Goal: Check status: Check status

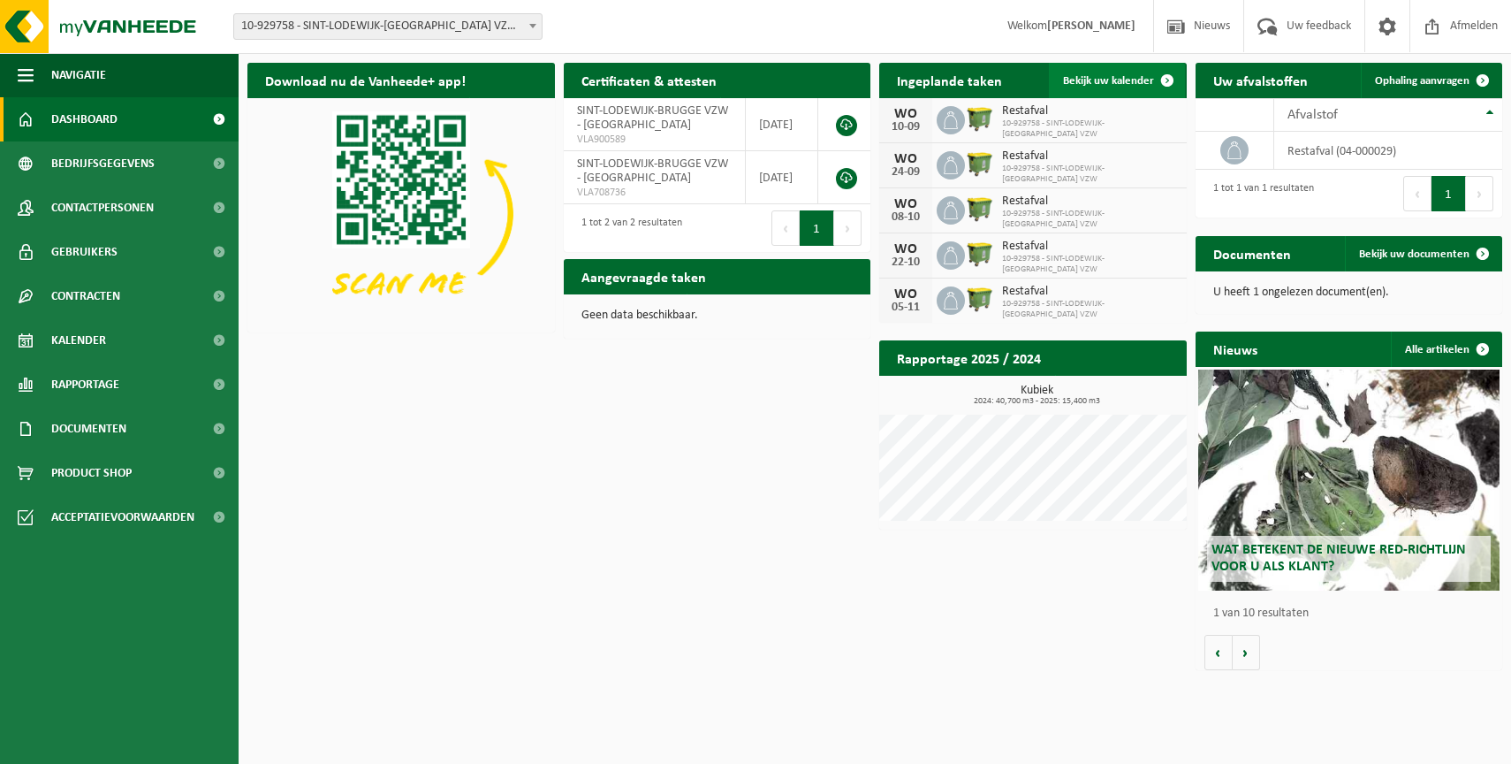
click at [1126, 82] on span "Bekijk uw kalender" at bounding box center [1108, 80] width 91 height 11
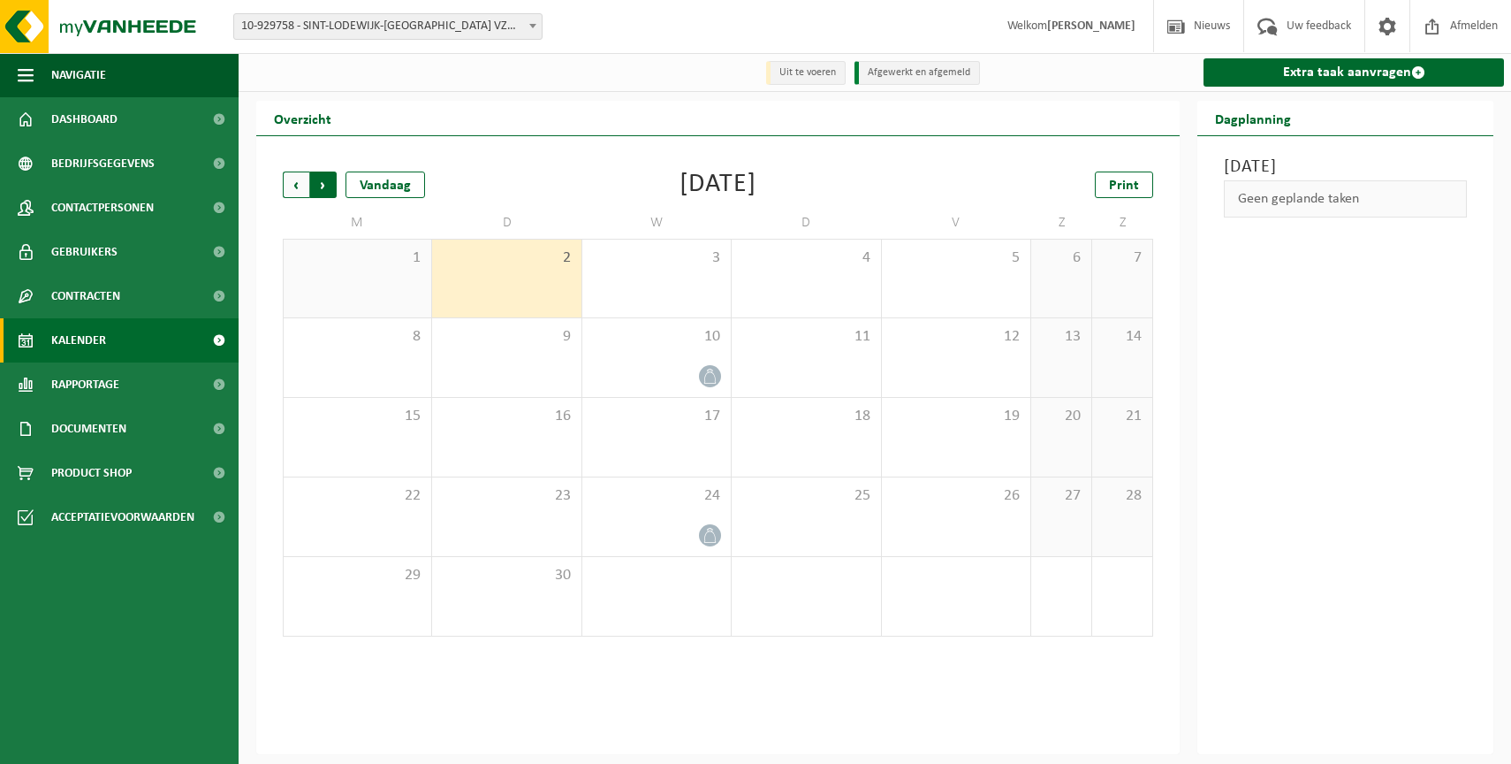
click at [285, 189] on span "Vorige" at bounding box center [296, 184] width 27 height 27
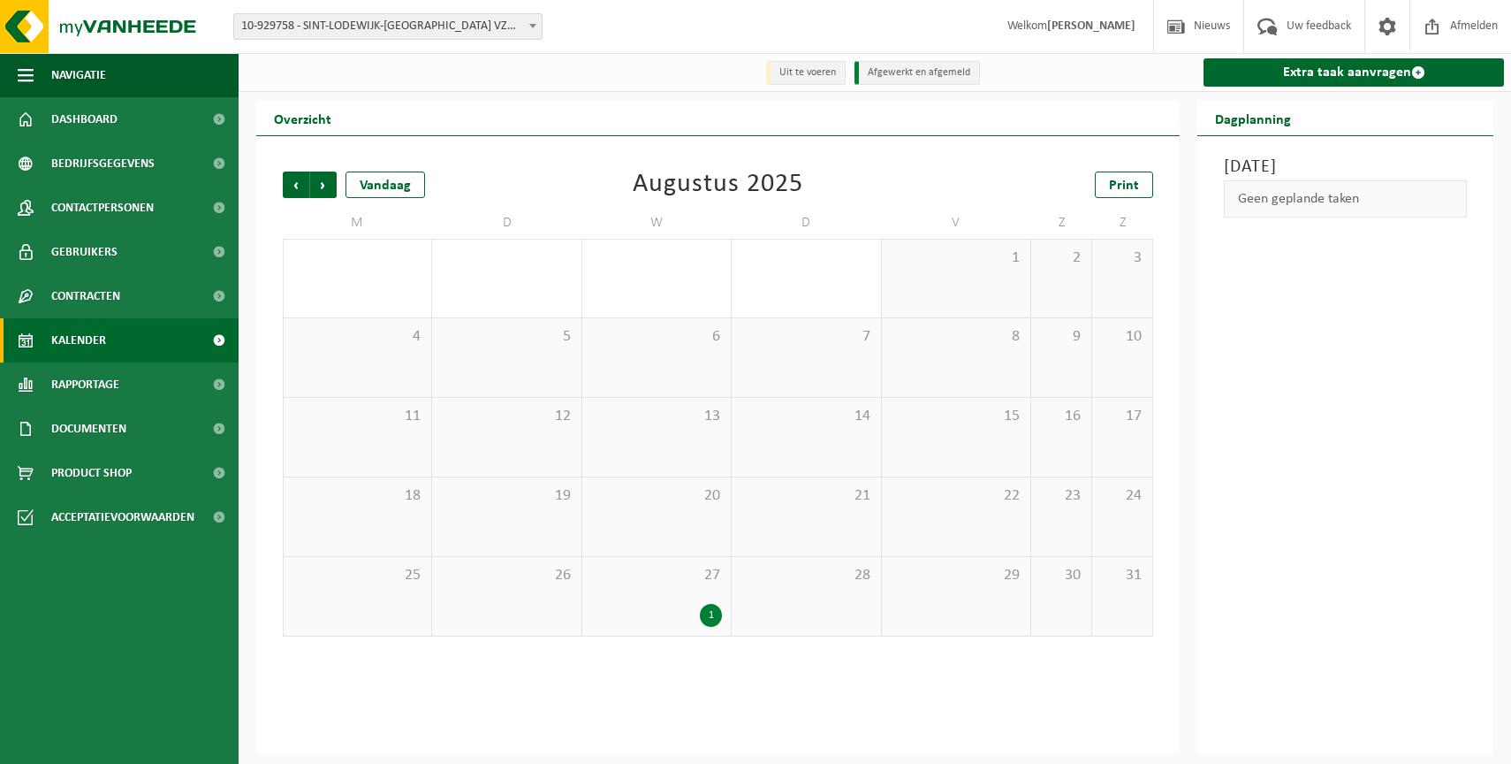
click at [675, 599] on div "27 1" at bounding box center [656, 596] width 148 height 79
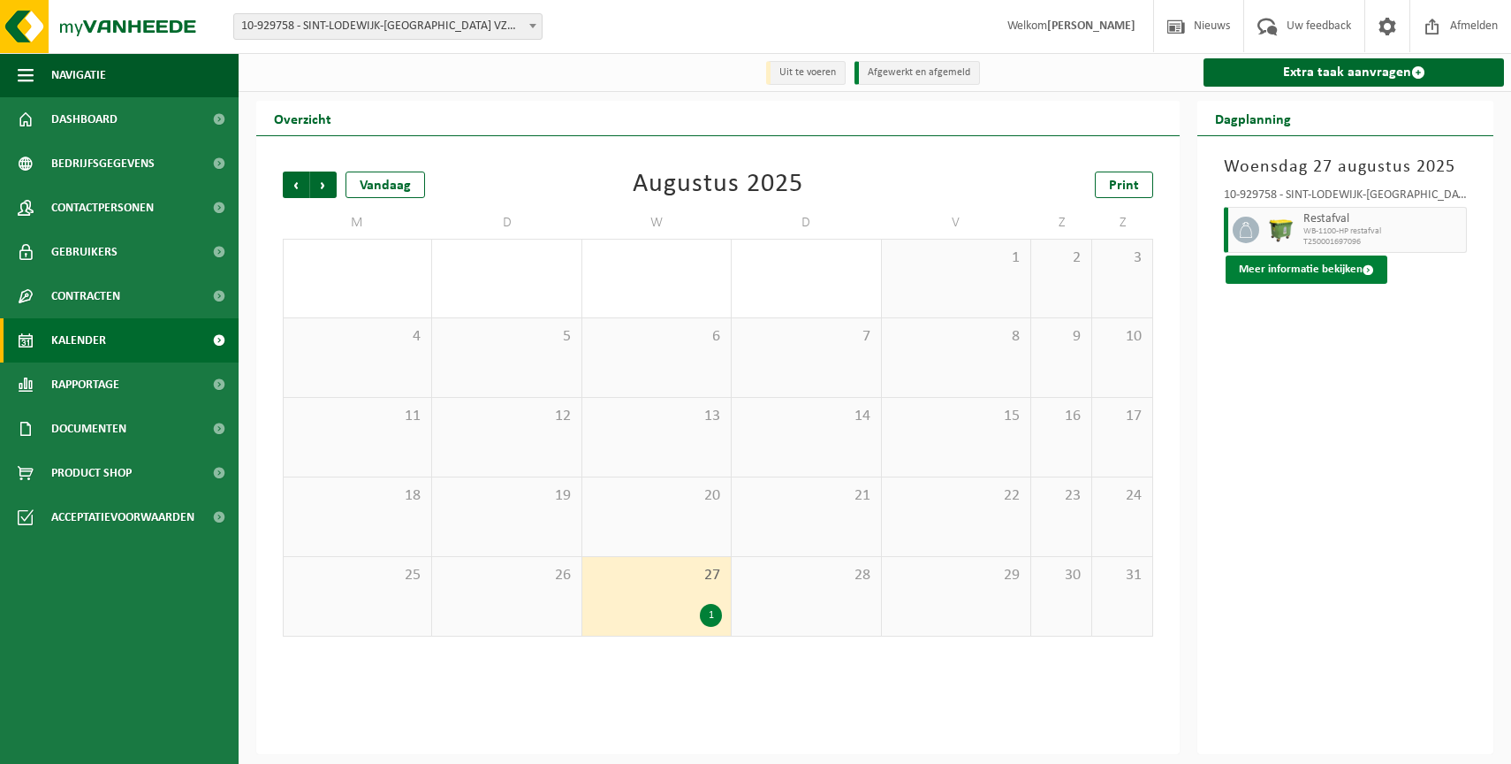
click at [1343, 269] on button "Meer informatie bekijken" at bounding box center [1307, 269] width 162 height 28
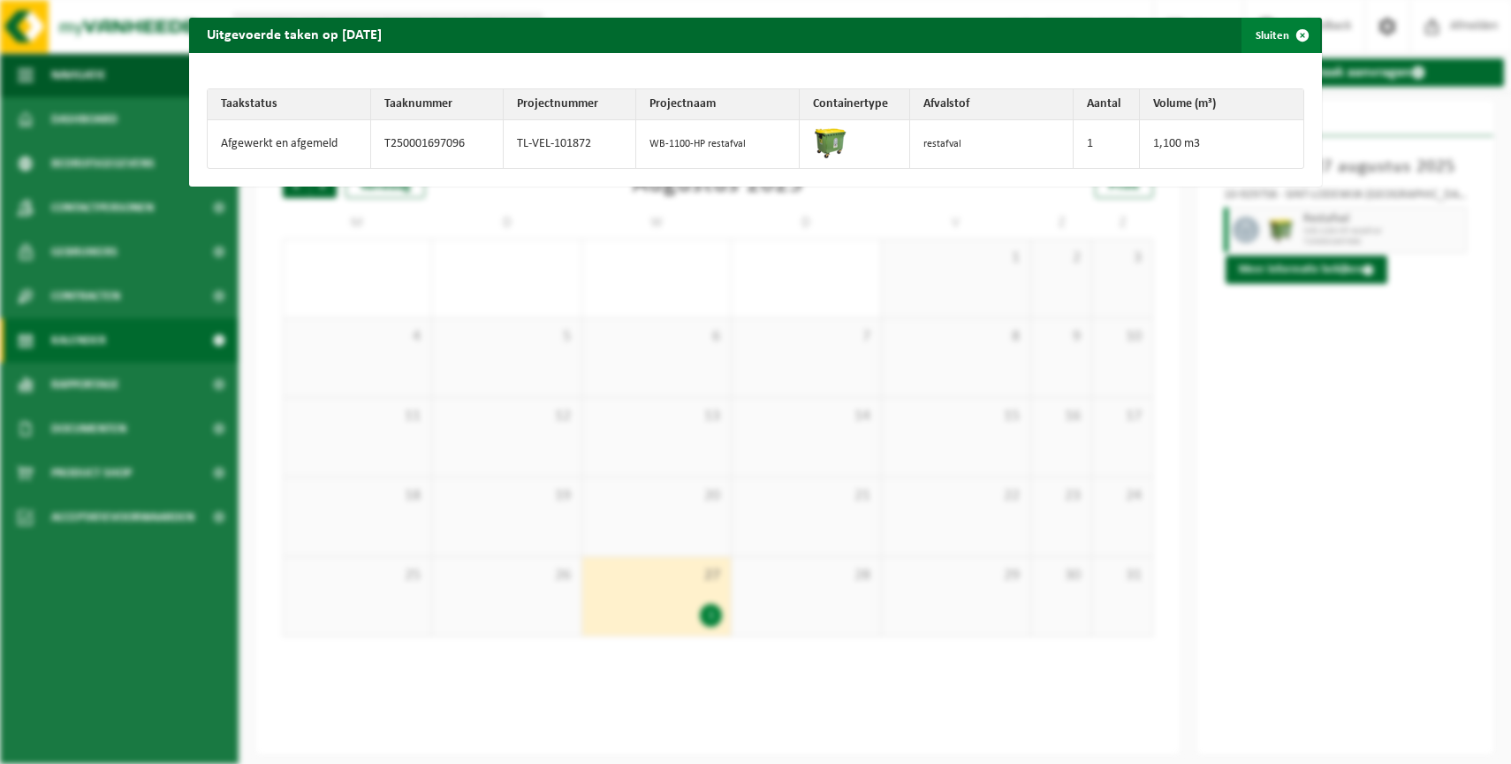
click at [1303, 32] on span "button" at bounding box center [1302, 35] width 35 height 35
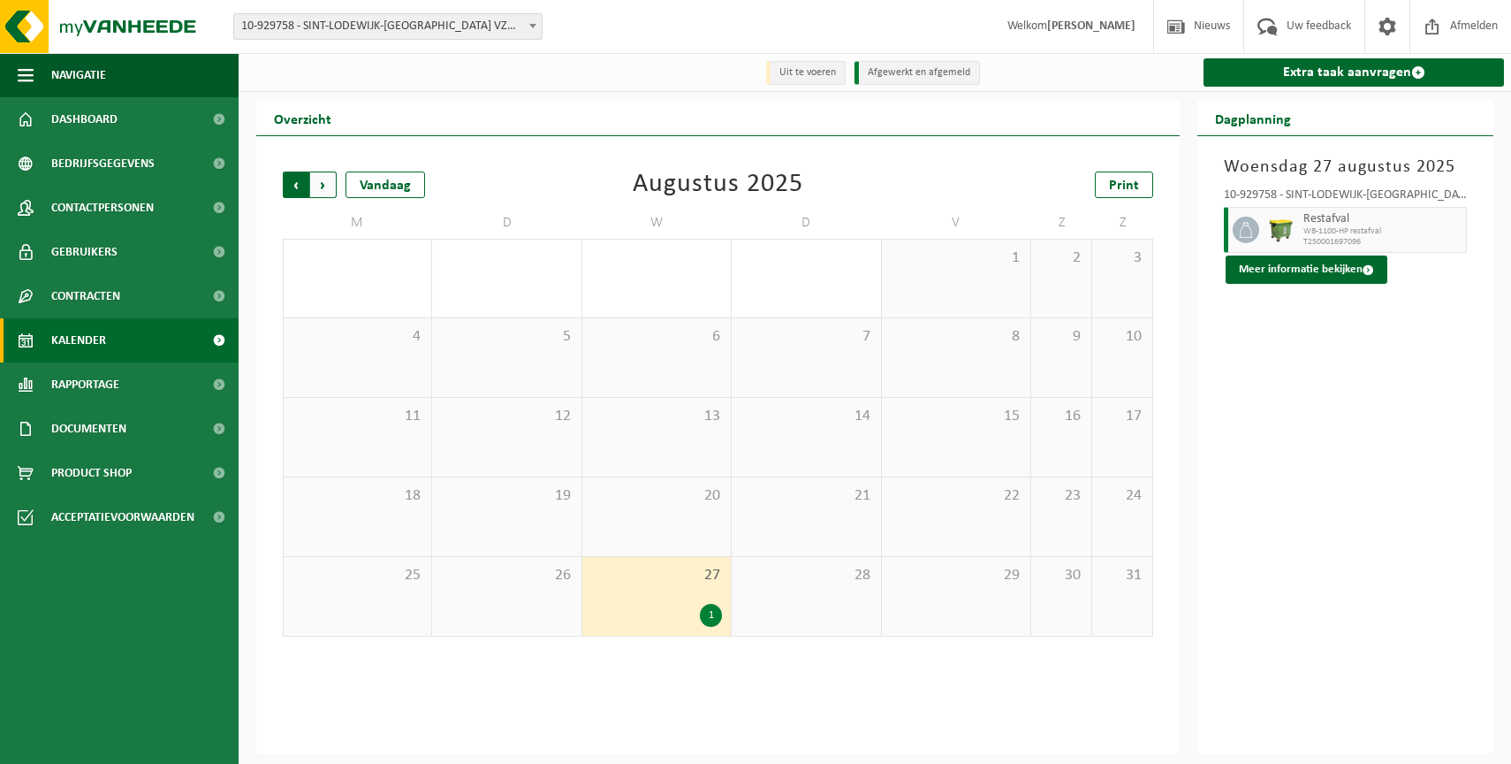
click at [334, 179] on span "Volgende" at bounding box center [323, 184] width 27 height 27
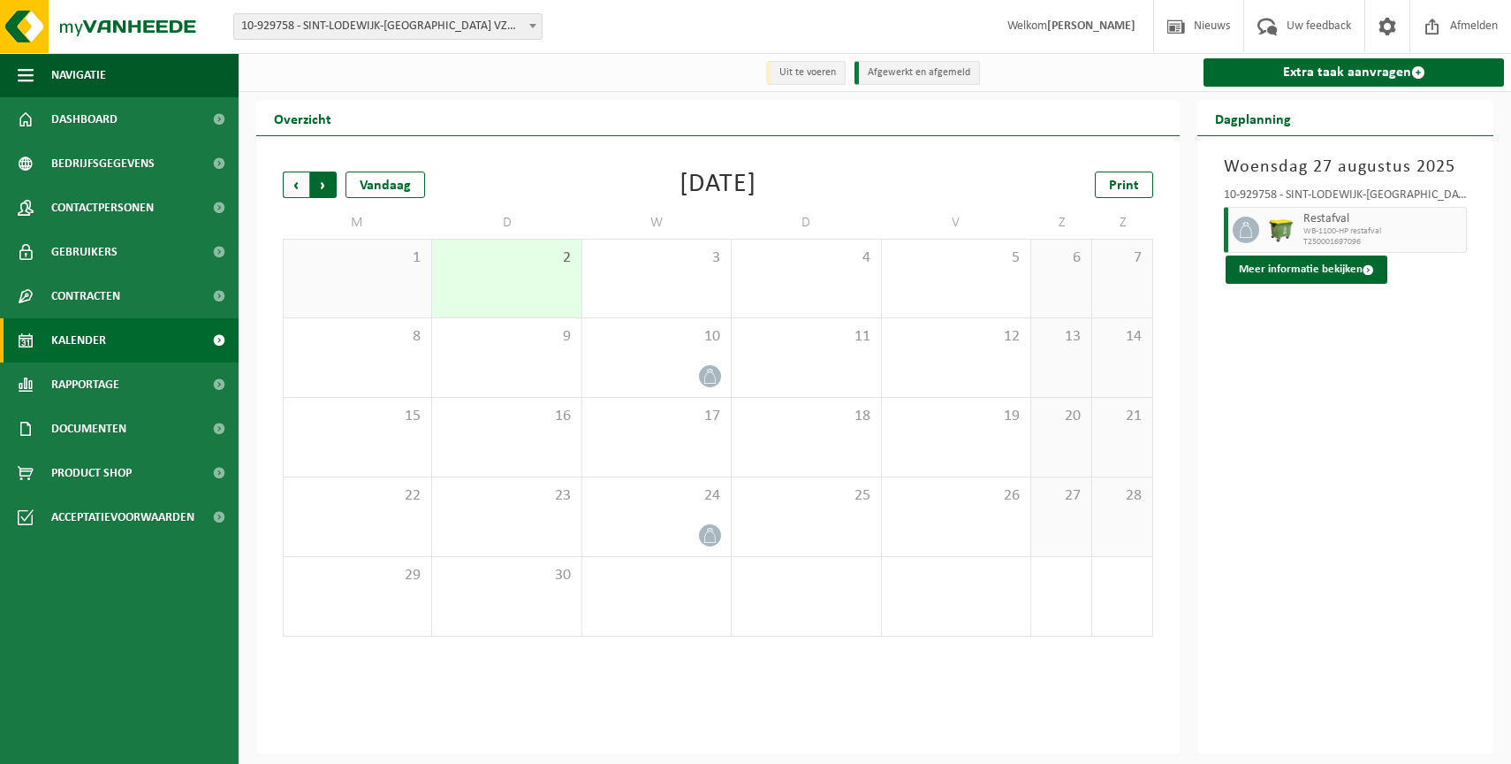
click at [289, 187] on span "Vorige" at bounding box center [296, 184] width 27 height 27
